Goal: Navigation & Orientation: Find specific page/section

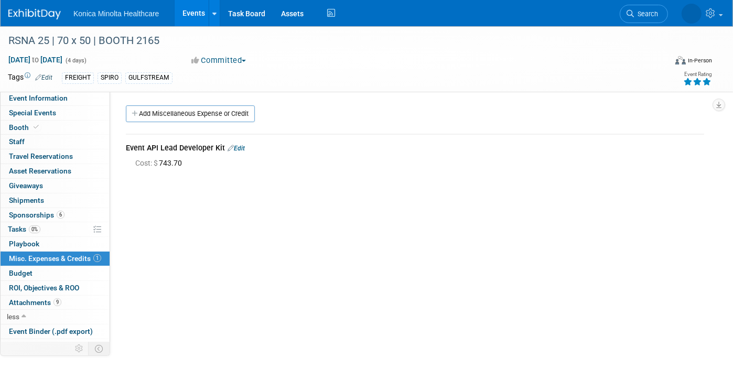
scroll to position [51, 0]
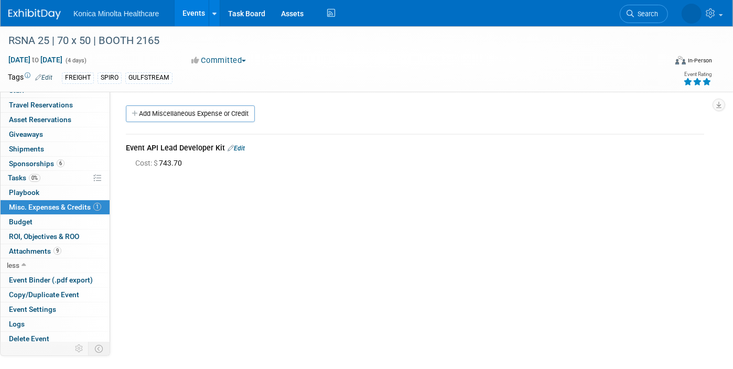
click at [192, 17] on link "Events" at bounding box center [194, 13] width 38 height 26
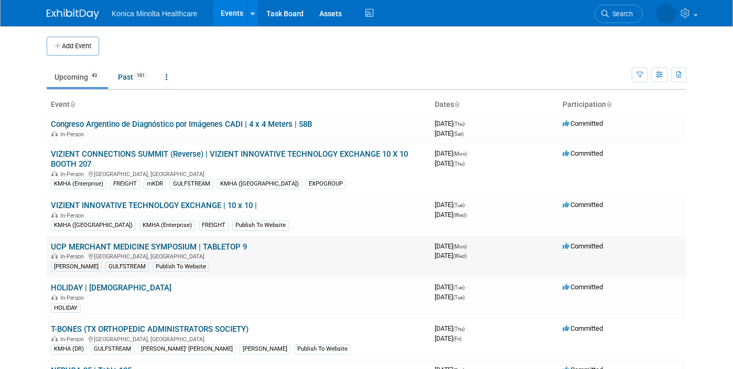
click at [175, 245] on link "UCP MERCHANT MEDICINE SYMPOSIUM | TABLETOP 9" at bounding box center [149, 246] width 196 height 9
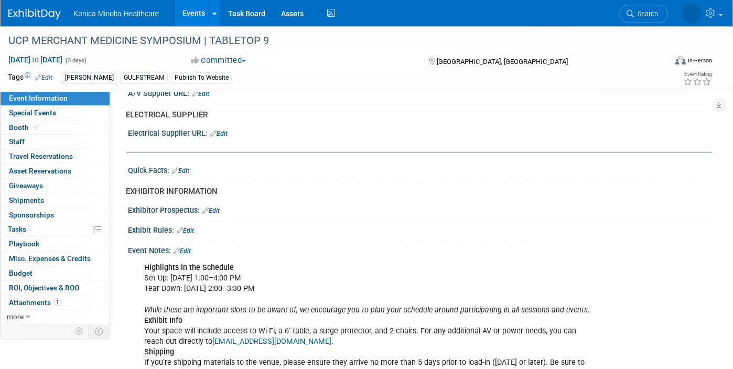
scroll to position [524, 0]
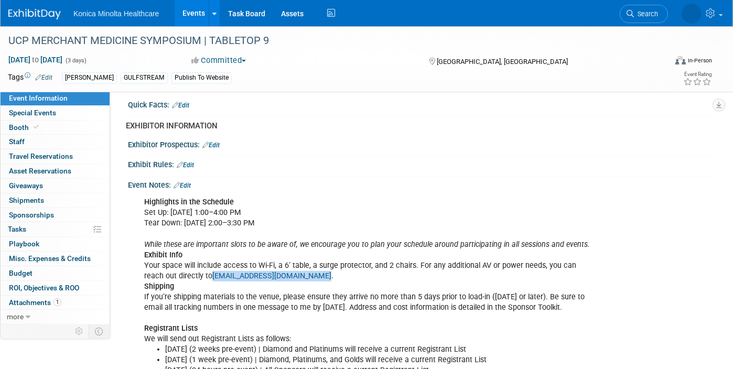
drag, startPoint x: 291, startPoint y: 272, endPoint x: 191, endPoint y: 270, distance: 99.7
click at [191, 270] on div "Highlights in the Schedule Set Up: Monday, Sept 22, 1:00–4:00 PM Tear Down: Wed…" at bounding box center [368, 344] width 462 height 305
copy link "theline@inspiresolutions.com"
click at [190, 12] on link "Events" at bounding box center [194, 13] width 38 height 26
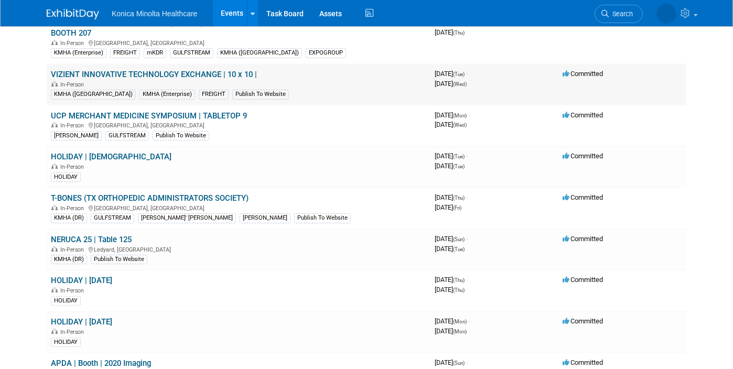
scroll to position [197, 0]
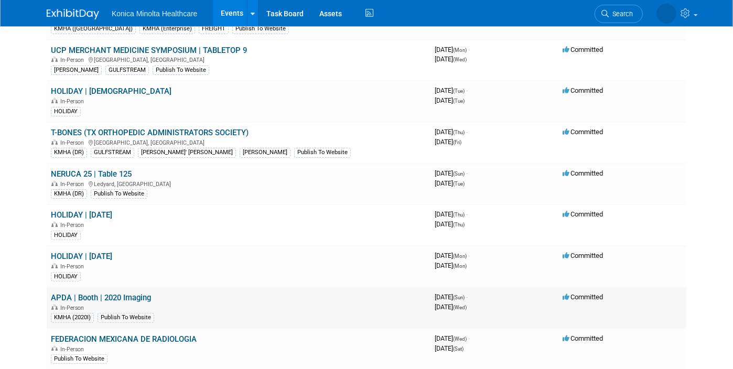
click at [139, 293] on link "APDA | Booth | 2020 Imaging" at bounding box center [101, 297] width 100 height 9
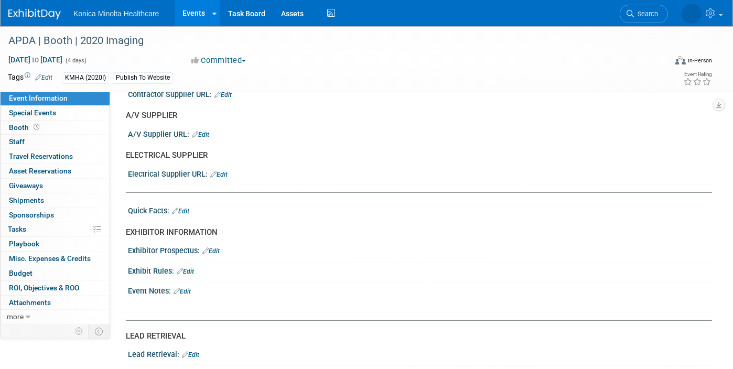
scroll to position [262, 0]
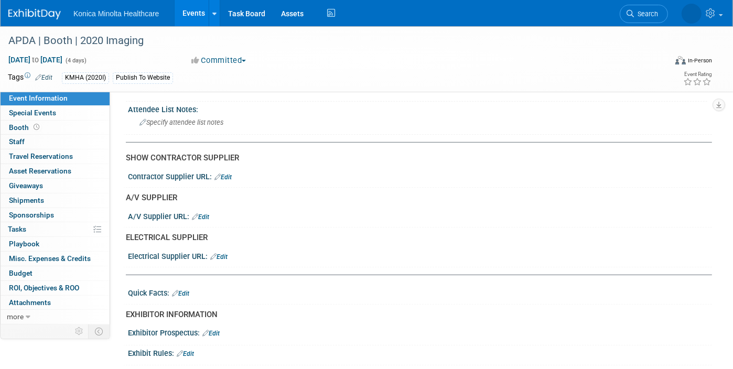
click at [191, 17] on link "Events" at bounding box center [194, 13] width 38 height 26
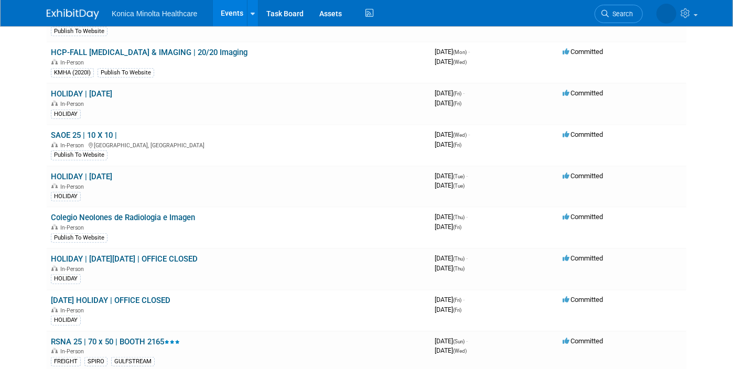
scroll to position [459, 0]
